Goal: Transaction & Acquisition: Book appointment/travel/reservation

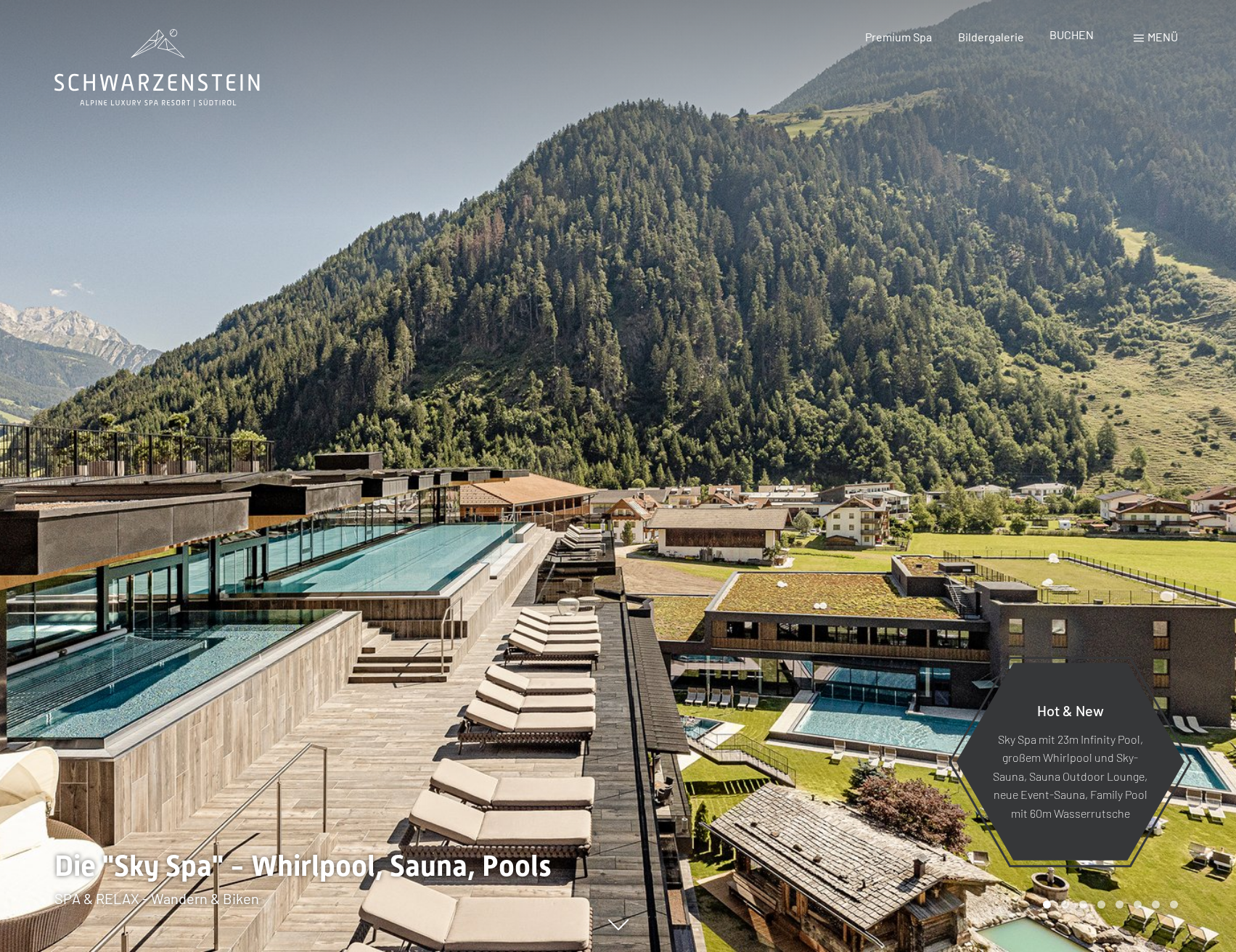
click at [1057, 37] on span "BUCHEN" at bounding box center [1072, 34] width 44 height 14
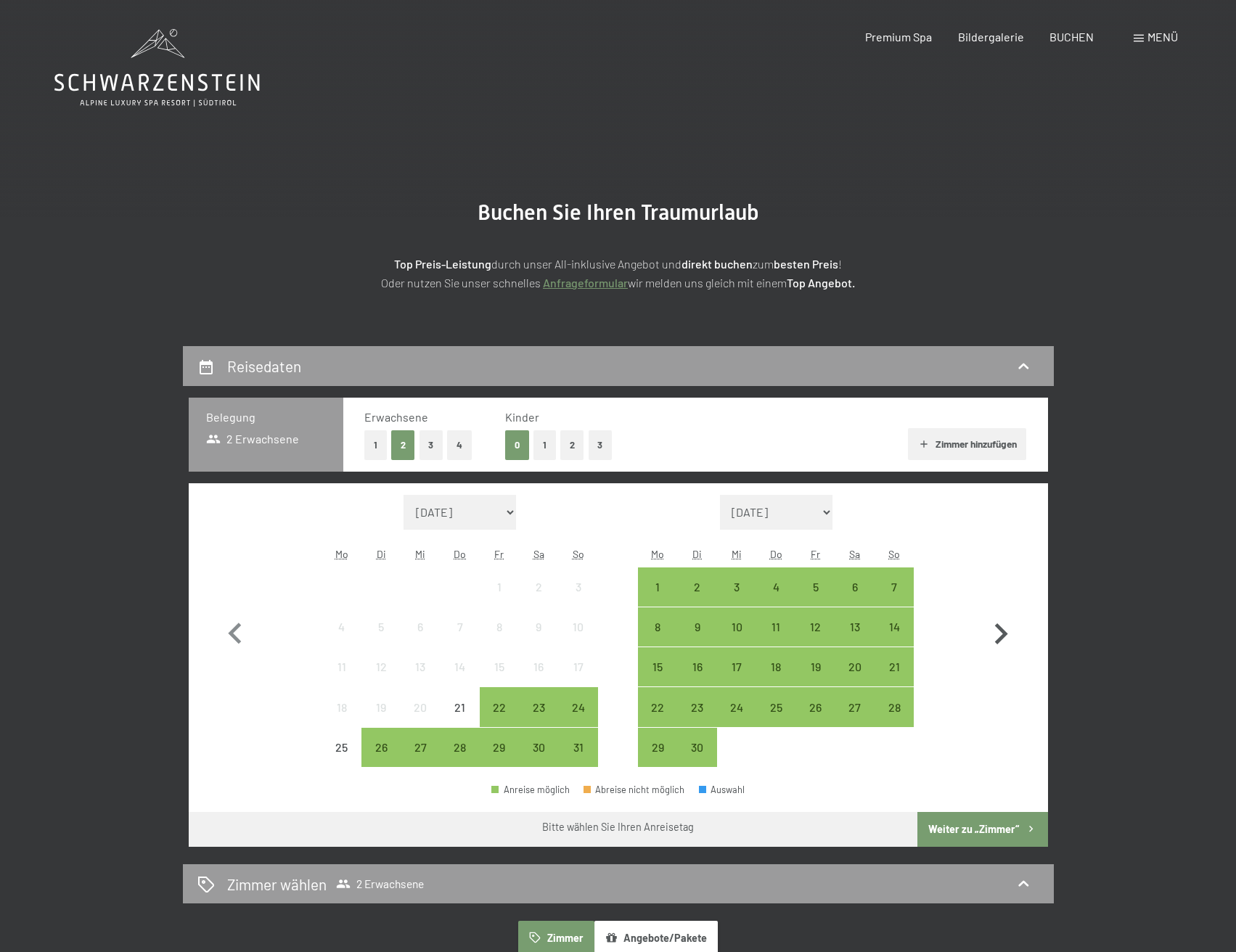
click at [999, 630] on icon "button" at bounding box center [1002, 633] width 13 height 21
select select "[DATE]"
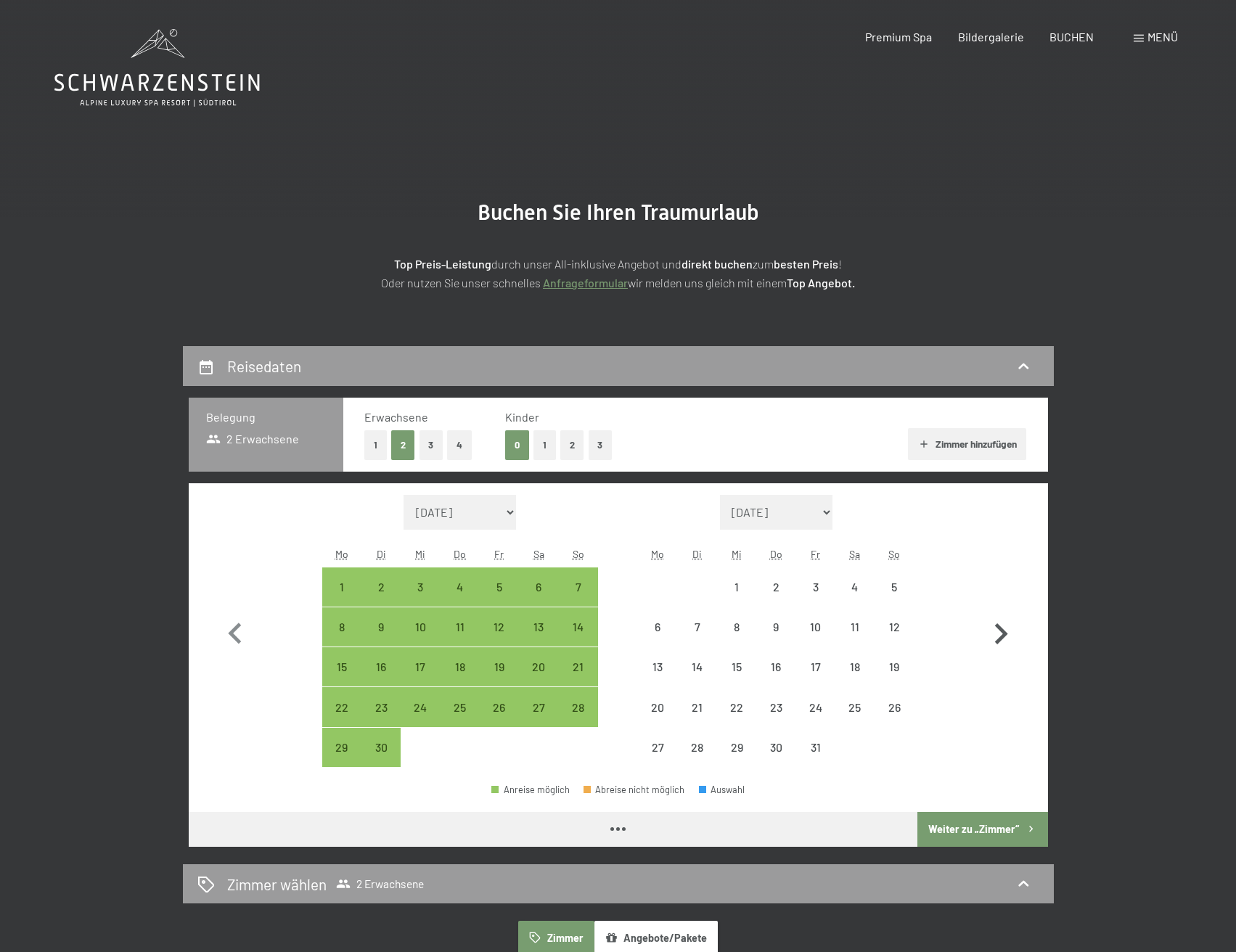
click at [999, 630] on icon "button" at bounding box center [1002, 633] width 13 height 21
select select "[DATE]"
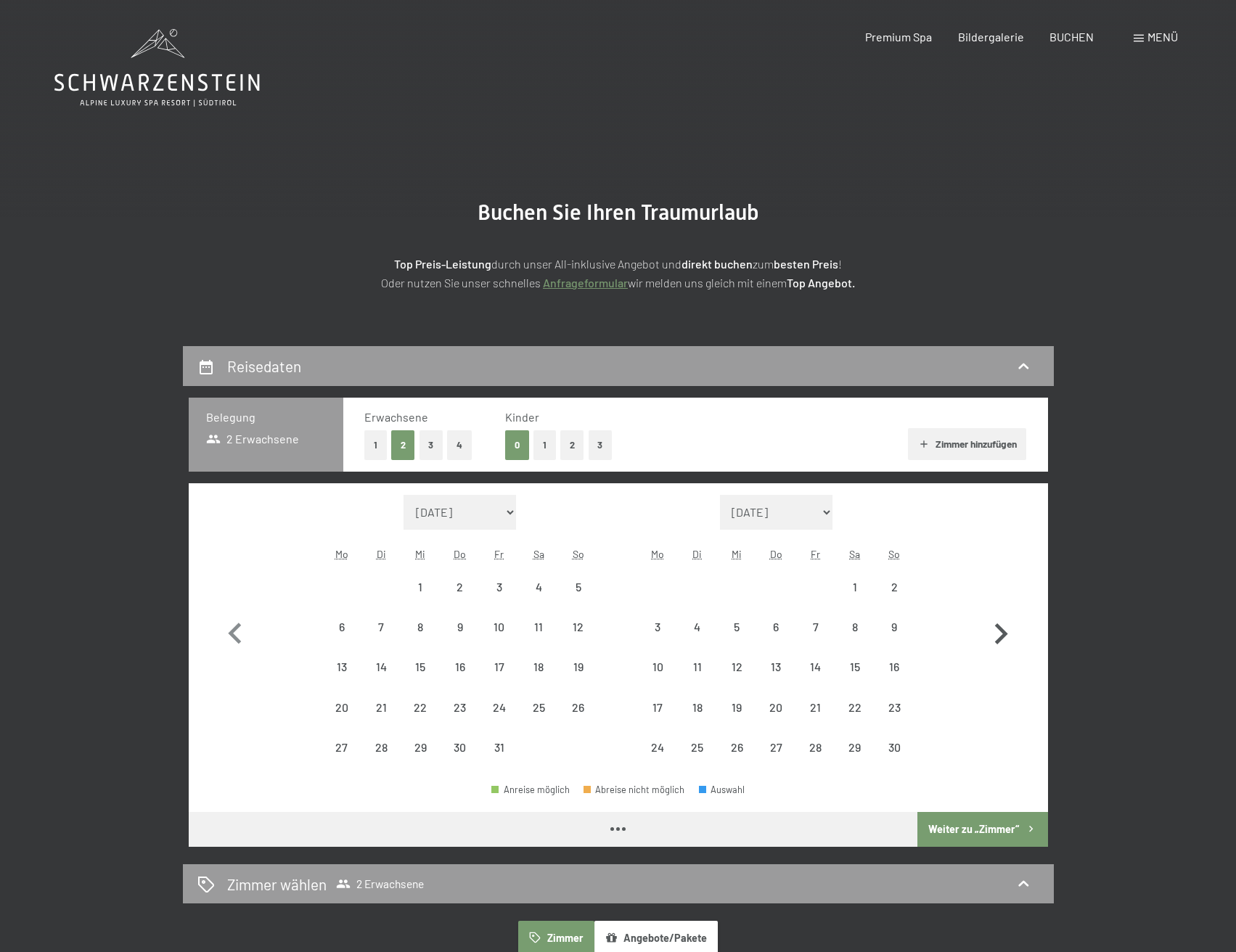
select select "[DATE]"
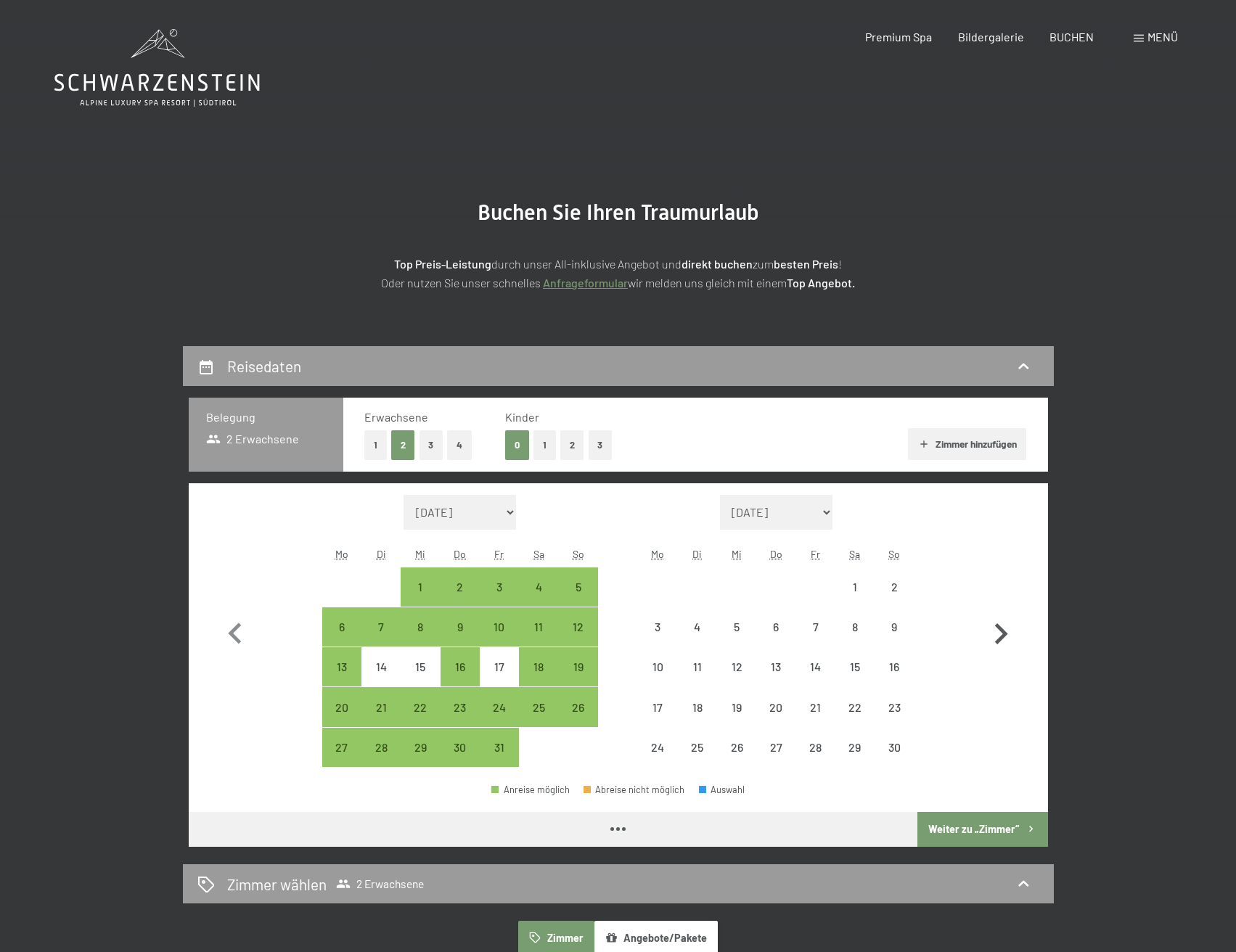
select select "[DATE]"
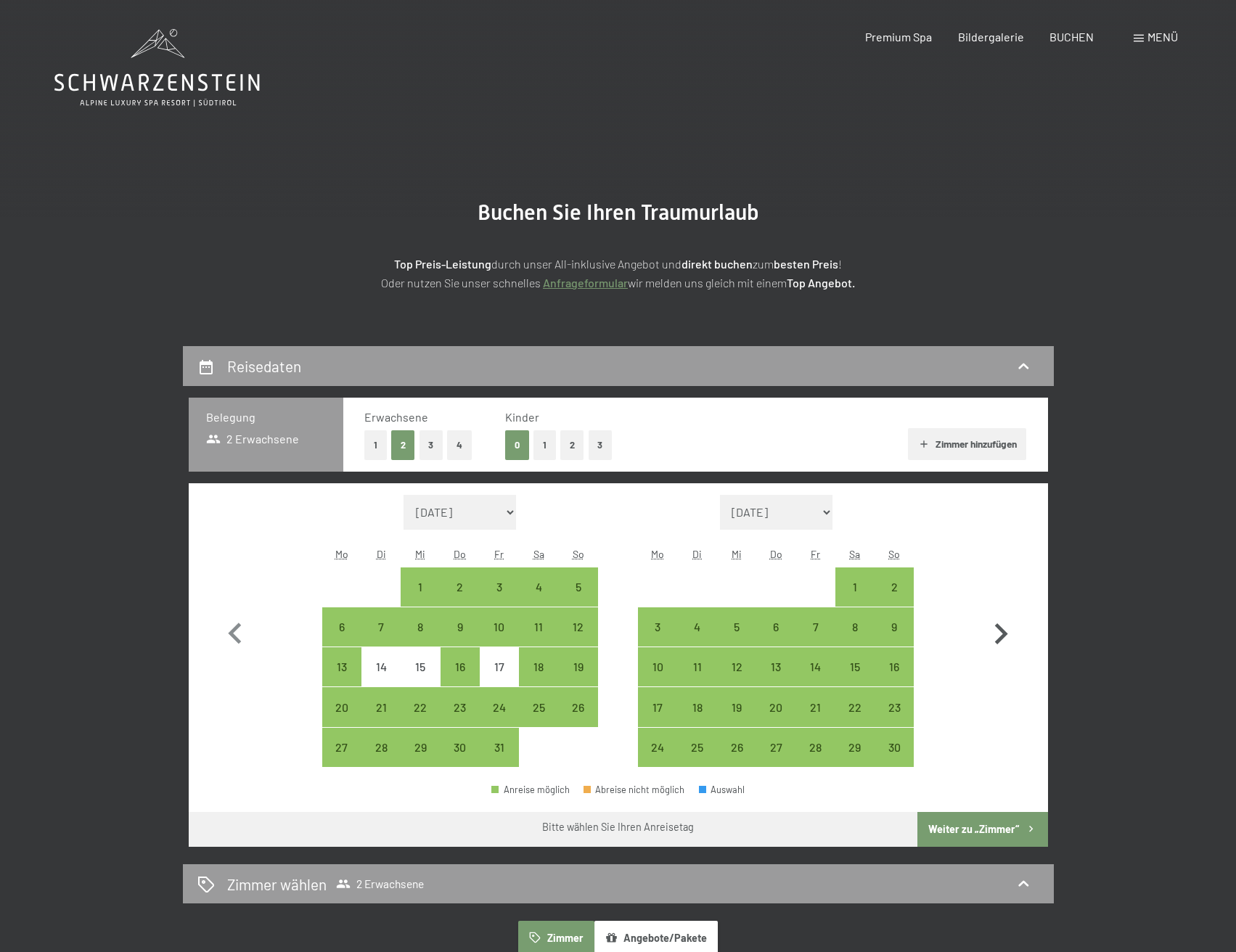
click at [999, 633] on icon "button" at bounding box center [1001, 634] width 42 height 42
select select "[DATE]"
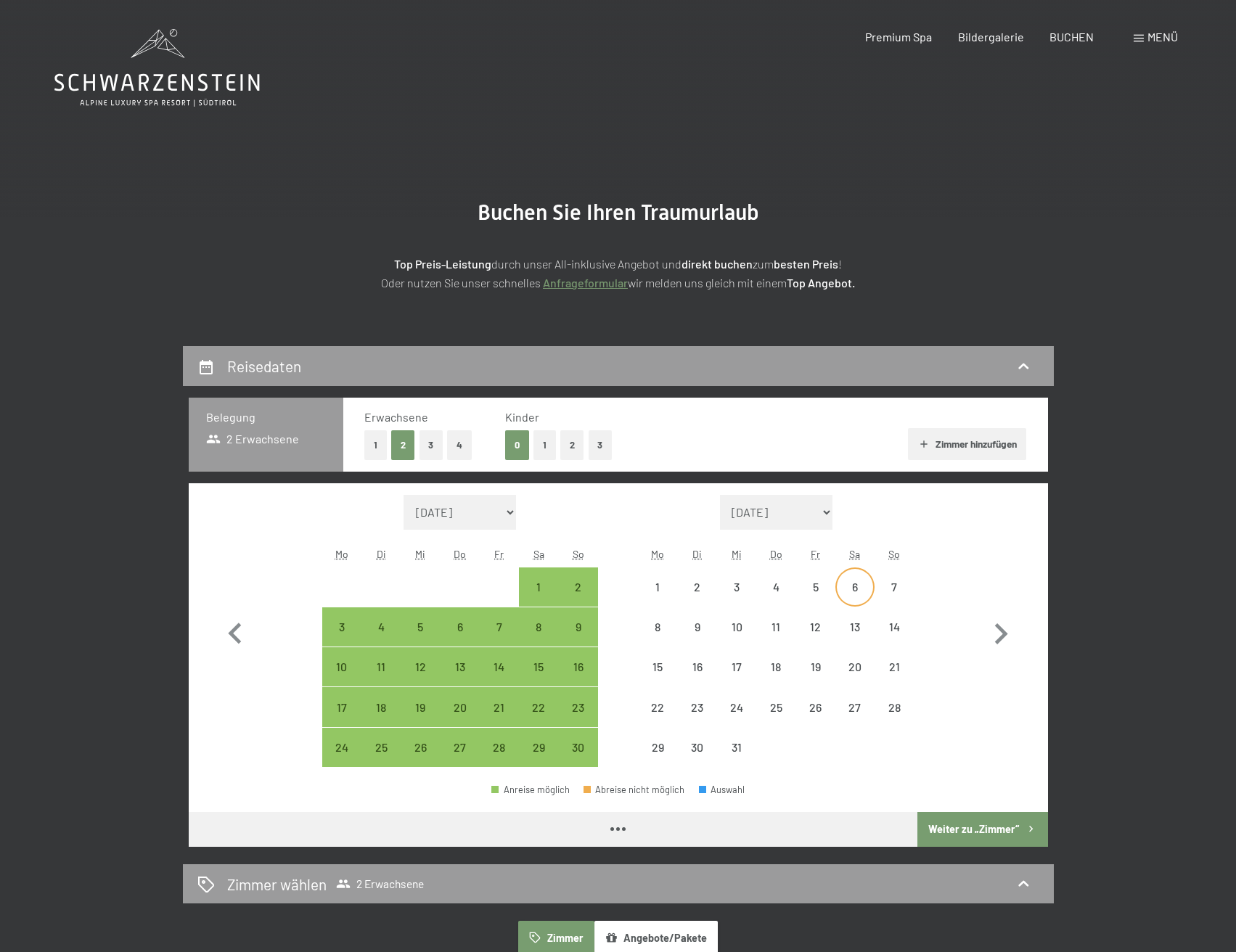
select select "[DATE]"
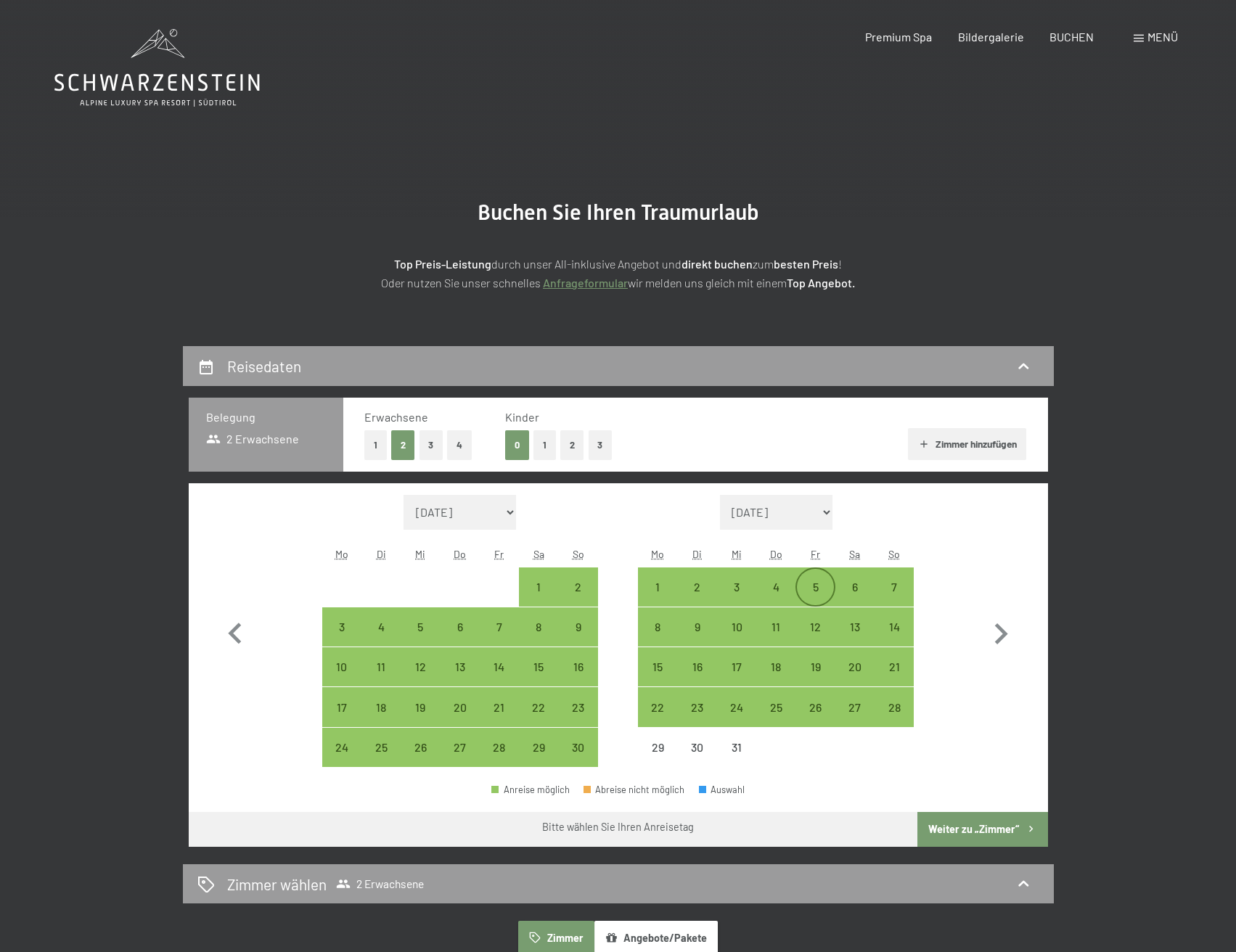
click at [817, 588] on div "5" at bounding box center [815, 600] width 37 height 37
select select "[DATE]"
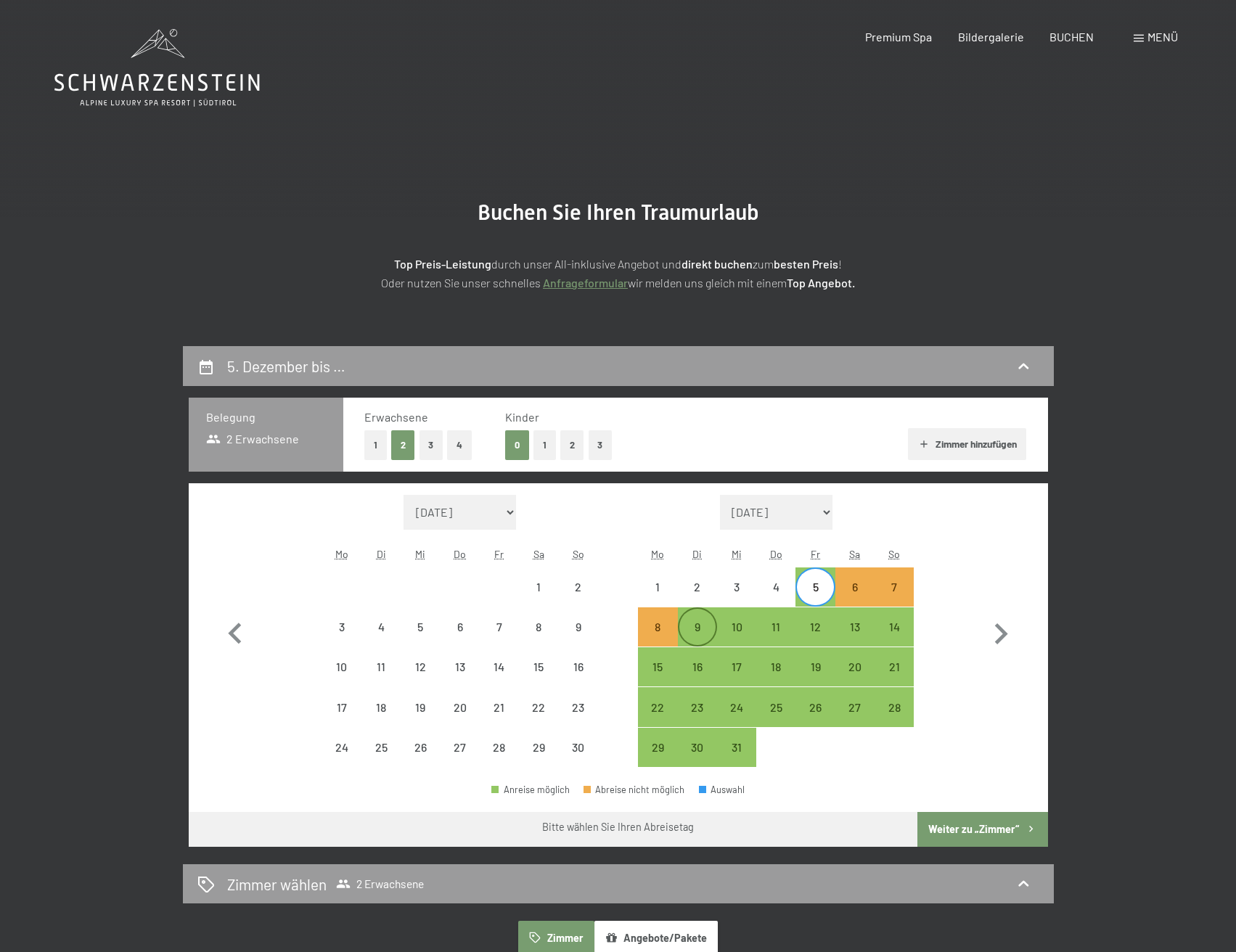
click at [703, 627] on div "9" at bounding box center [698, 640] width 37 height 37
select select "[DATE]"
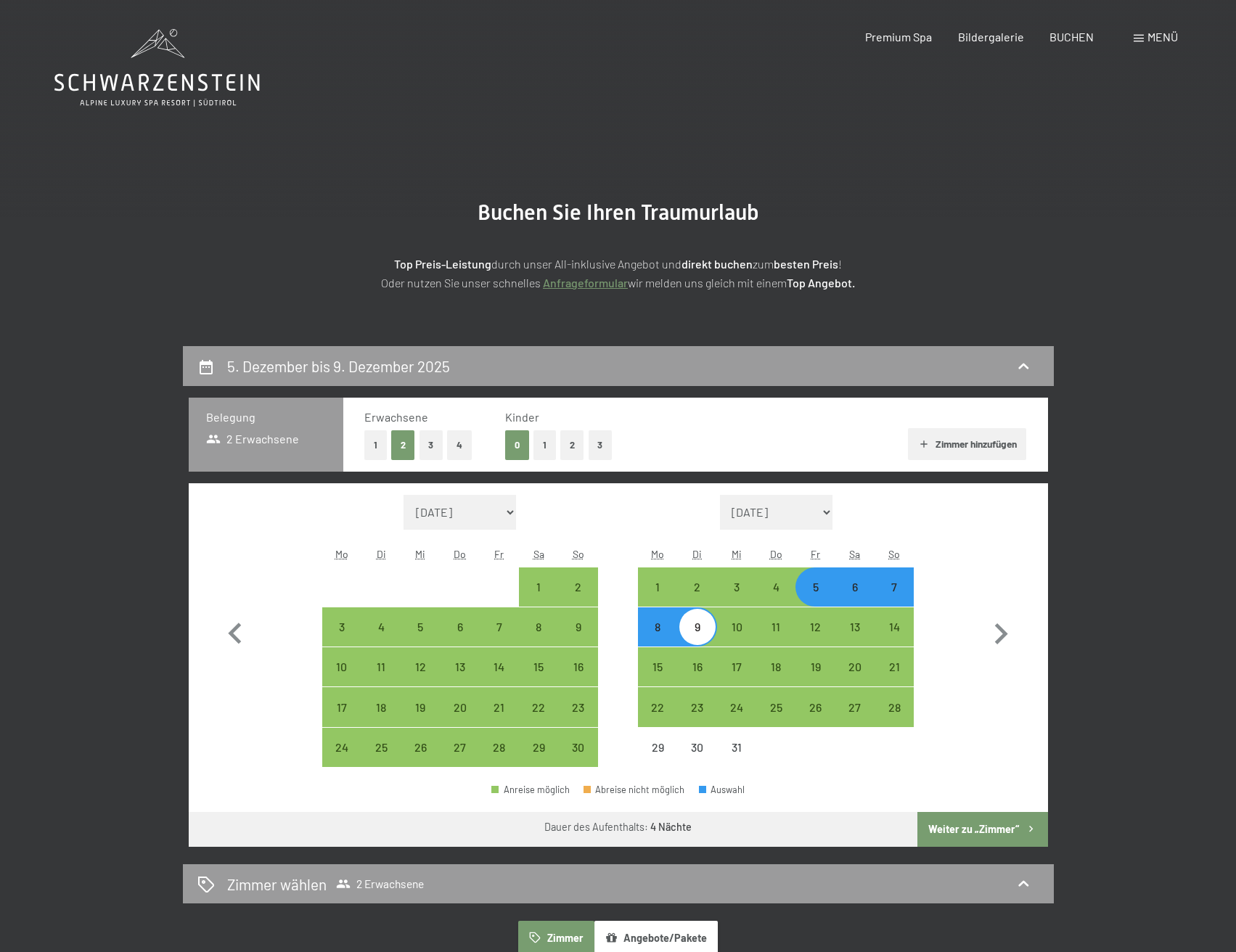
click at [966, 832] on button "Weiter zu „Zimmer“" at bounding box center [982, 830] width 130 height 35
select select "[DATE]"
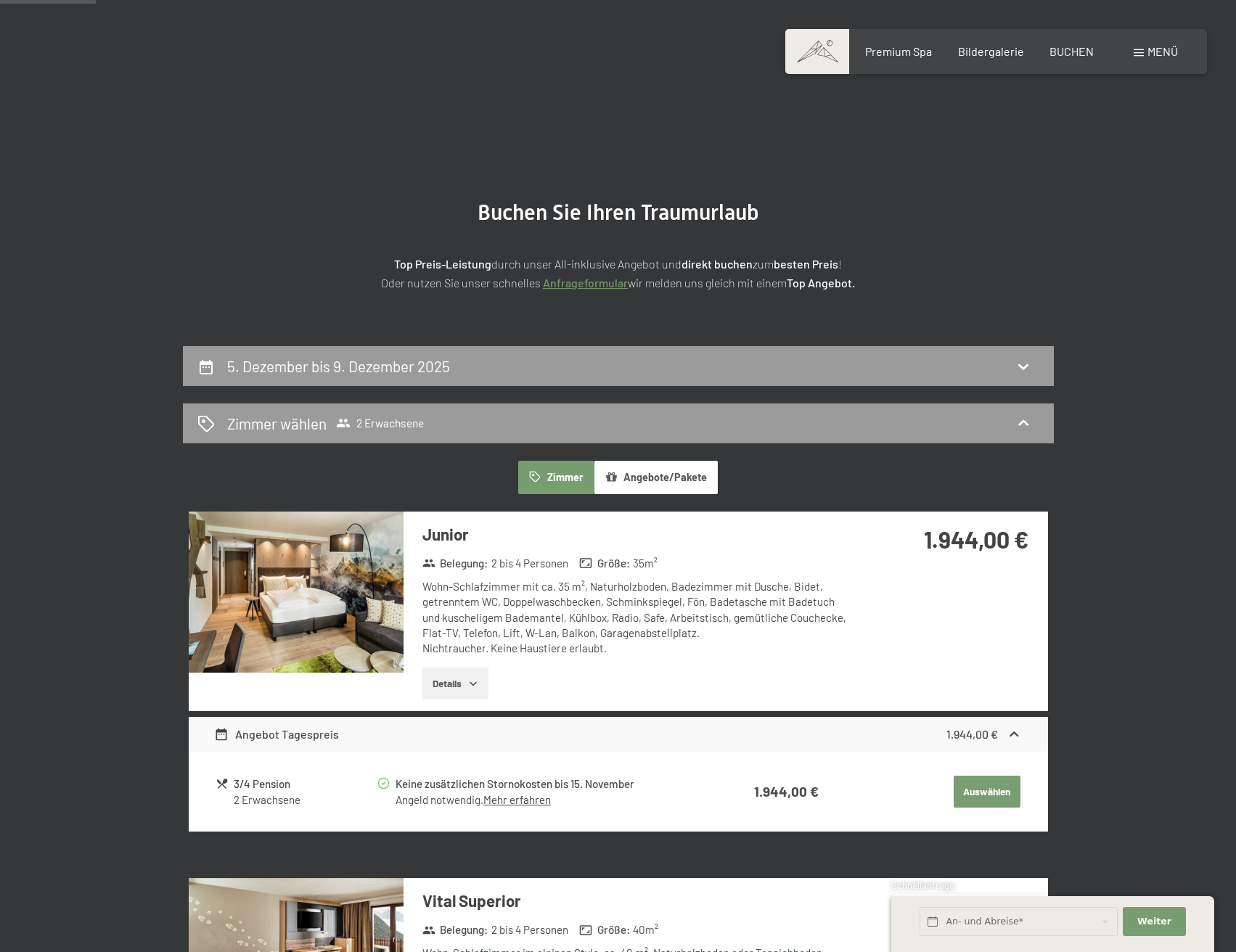
scroll to position [346, 0]
